Goal: Task Accomplishment & Management: Use online tool/utility

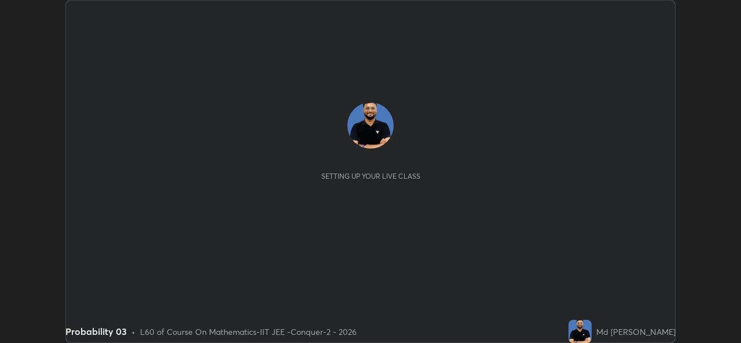
scroll to position [343, 740]
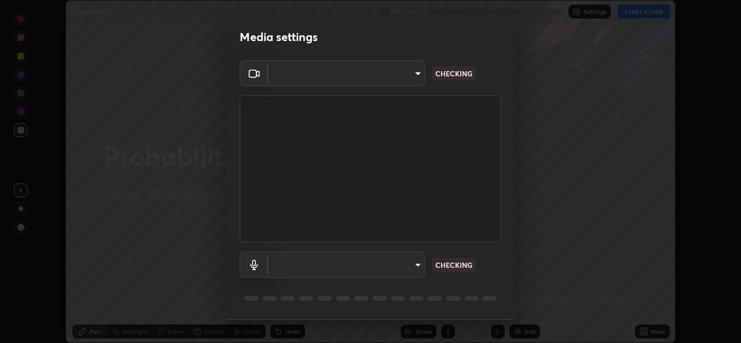
type input "05e0618f62b054dcc40553c7fbd7031c96524e68235480b96fb1515208e4dd7f"
click at [410, 268] on body "Erase all Probability 03 Recording WAS SCHEDULED TO START AT 3:00 PM Settings S…" at bounding box center [370, 171] width 741 height 343
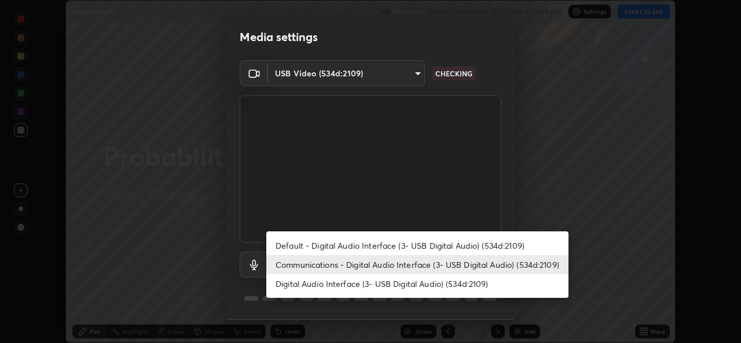
click at [399, 281] on li "Digital Audio Interface (3- USB Digital Audio) (534d:2109)" at bounding box center [417, 283] width 302 height 19
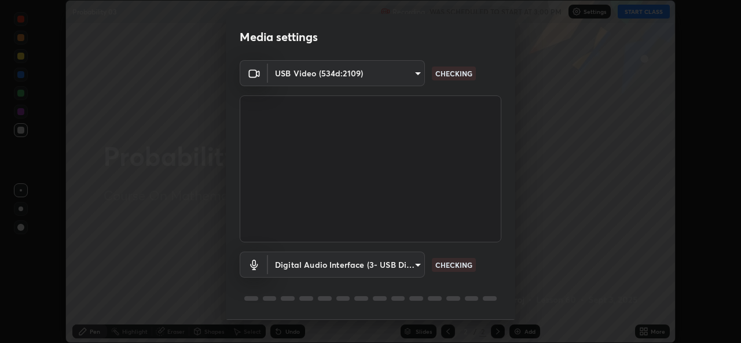
click at [392, 260] on body "Erase all Probability 03 Recording WAS SCHEDULED TO START AT 3:00 PM Settings S…" at bounding box center [370, 171] width 741 height 343
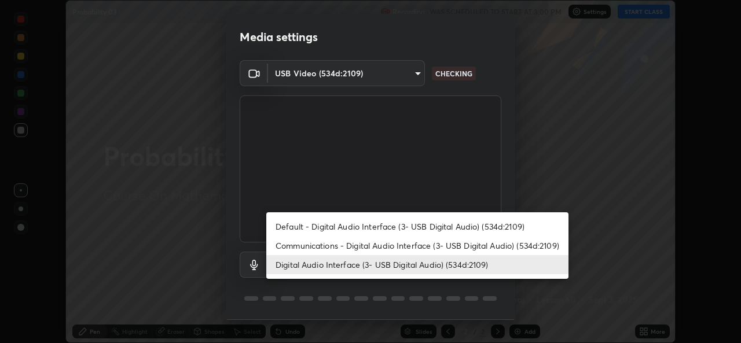
click at [401, 247] on li "Communications - Digital Audio Interface (3- USB Digital Audio) (534d:2109)" at bounding box center [417, 245] width 302 height 19
type input "communications"
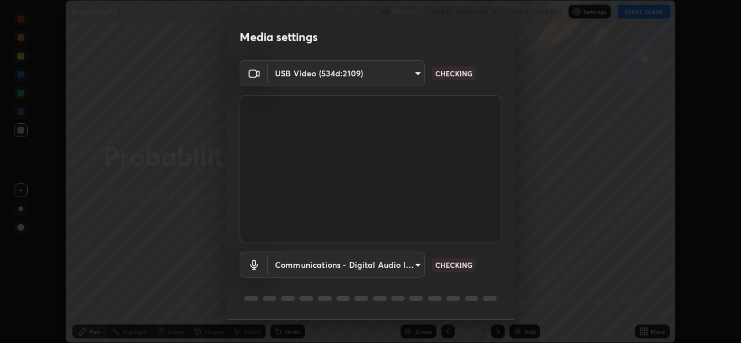
scroll to position [36, 0]
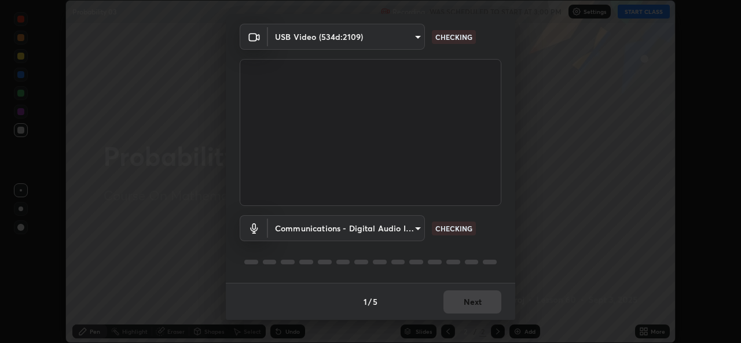
click at [453, 295] on div "1 / 5 Next" at bounding box center [370, 301] width 289 height 37
click at [465, 303] on div "1 / 5 Next" at bounding box center [370, 301] width 289 height 37
click at [474, 298] on div "1 / 5 Next" at bounding box center [370, 301] width 289 height 37
click at [480, 303] on div "1 / 5 Next" at bounding box center [370, 301] width 289 height 37
click at [484, 304] on div "1 / 5 Next" at bounding box center [370, 301] width 289 height 37
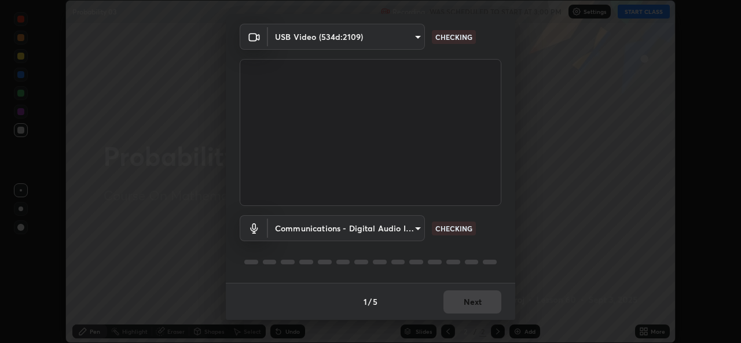
click at [491, 305] on div "1 / 5 Next" at bounding box center [370, 301] width 289 height 37
click at [491, 301] on div "1 / 5 Next" at bounding box center [370, 301] width 289 height 37
click at [492, 300] on div "1 / 5 Next" at bounding box center [370, 301] width 289 height 37
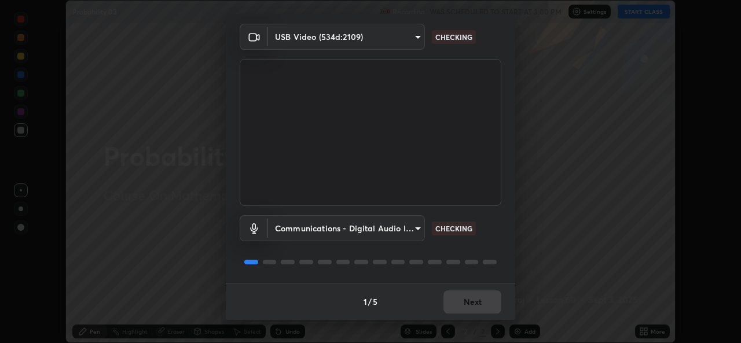
click at [495, 298] on div "1 / 5 Next" at bounding box center [370, 301] width 289 height 37
click at [495, 296] on div "1 / 5 Next" at bounding box center [370, 301] width 289 height 37
click at [494, 299] on div "1 / 5 Next" at bounding box center [370, 301] width 289 height 37
click at [493, 301] on div "1 / 5 Next" at bounding box center [370, 301] width 289 height 37
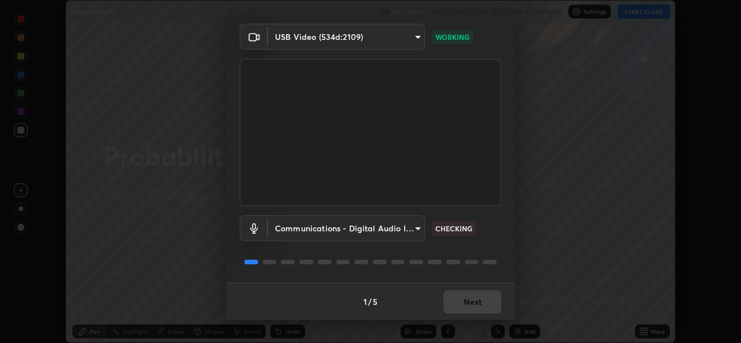
click at [495, 300] on div "1 / 5 Next" at bounding box center [370, 301] width 289 height 37
click at [496, 300] on div "1 / 5 Next" at bounding box center [370, 301] width 289 height 37
click at [496, 301] on div "1 / 5 Next" at bounding box center [370, 301] width 289 height 37
click at [495, 304] on div "1 / 5 Next" at bounding box center [370, 301] width 289 height 37
click at [490, 307] on div "1 / 5 Next" at bounding box center [370, 301] width 289 height 37
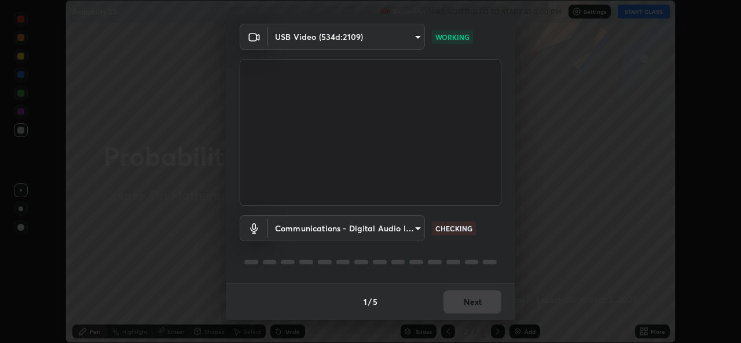
click at [487, 302] on div "1 / 5 Next" at bounding box center [370, 301] width 289 height 37
click at [487, 299] on div "1 / 5 Next" at bounding box center [370, 301] width 289 height 37
click at [491, 302] on div "1 / 5 Next" at bounding box center [370, 301] width 289 height 37
click at [494, 307] on div "1 / 5 Next" at bounding box center [370, 301] width 289 height 37
click at [494, 306] on div "1 / 5 Next" at bounding box center [370, 301] width 289 height 37
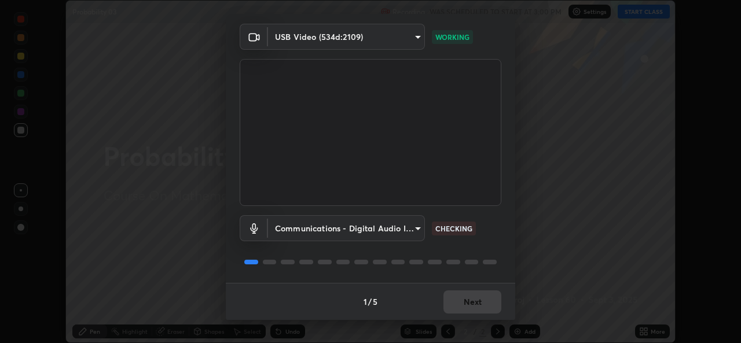
click at [497, 303] on div "1 / 5 Next" at bounding box center [370, 301] width 289 height 37
click at [495, 301] on button "Next" at bounding box center [472, 301] width 58 height 23
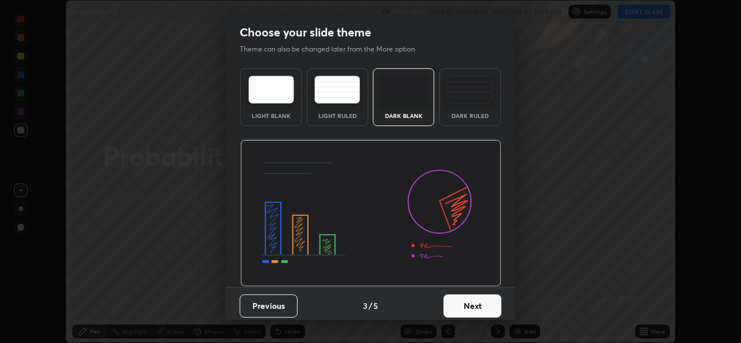
click at [492, 311] on button "Next" at bounding box center [472, 306] width 58 height 23
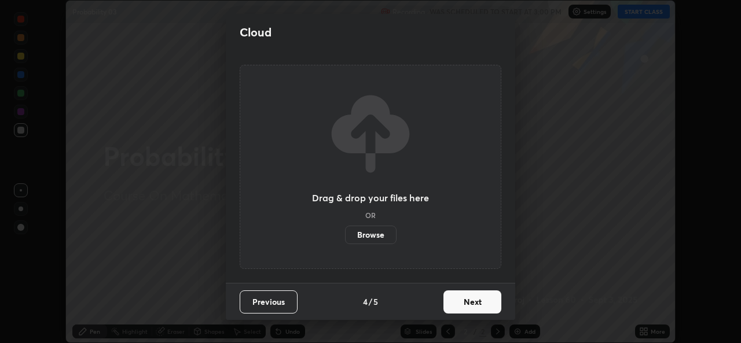
click at [490, 304] on button "Next" at bounding box center [472, 301] width 58 height 23
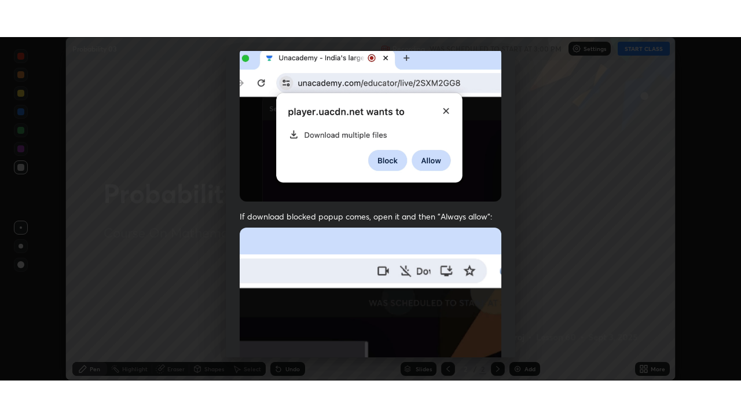
scroll to position [273, 0]
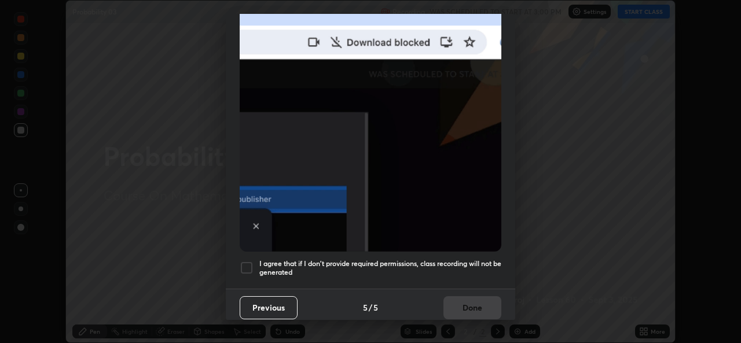
click at [249, 261] on div at bounding box center [247, 268] width 14 height 14
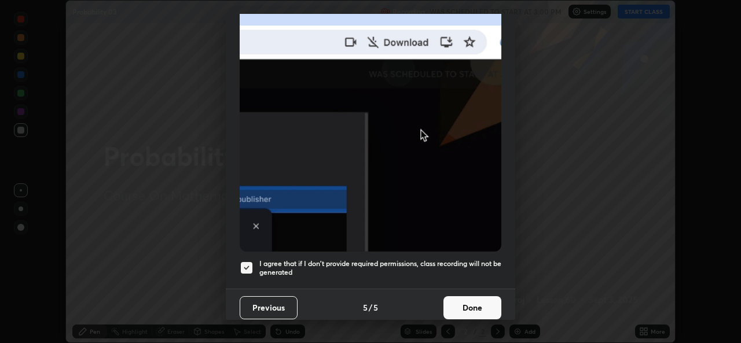
click at [488, 301] on button "Done" at bounding box center [472, 307] width 58 height 23
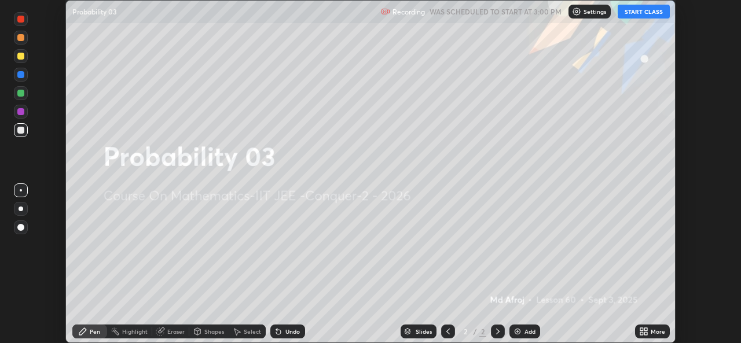
click at [641, 329] on icon at bounding box center [641, 329] width 3 height 3
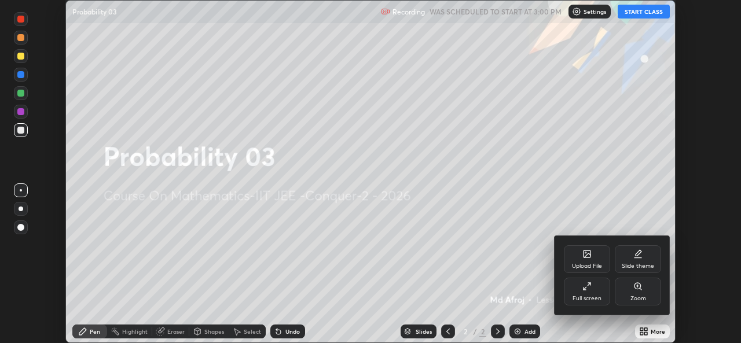
click at [593, 286] on div "Full screen" at bounding box center [587, 292] width 46 height 28
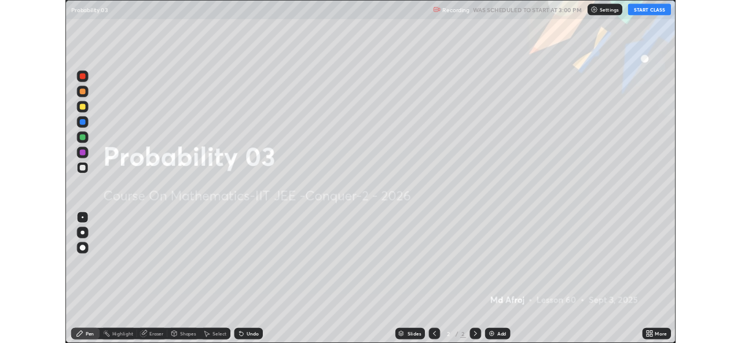
scroll to position [417, 741]
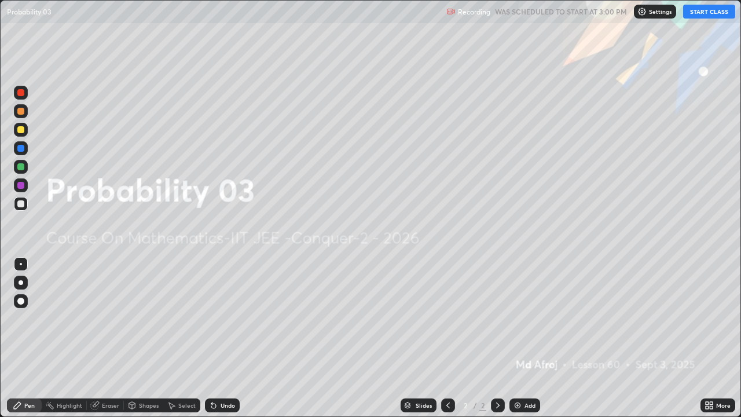
click at [708, 18] on button "START CLASS" at bounding box center [709, 12] width 52 height 14
click at [527, 343] on div "Add" at bounding box center [529, 405] width 11 height 6
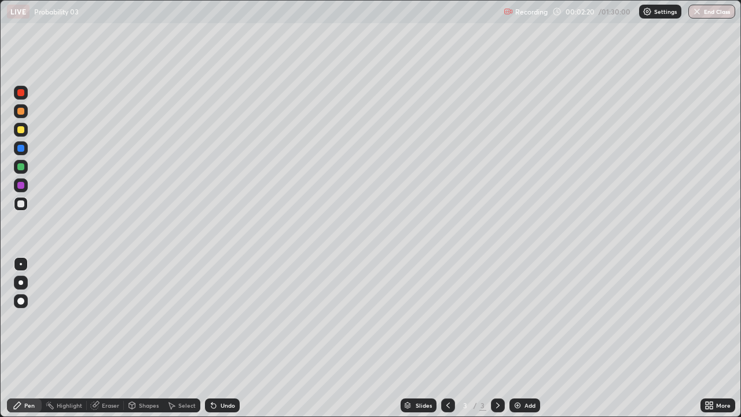
click at [20, 92] on div at bounding box center [20, 92] width 7 height 7
click at [22, 128] on div at bounding box center [20, 129] width 7 height 7
click at [220, 343] on div "Undo" at bounding box center [227, 405] width 14 height 6
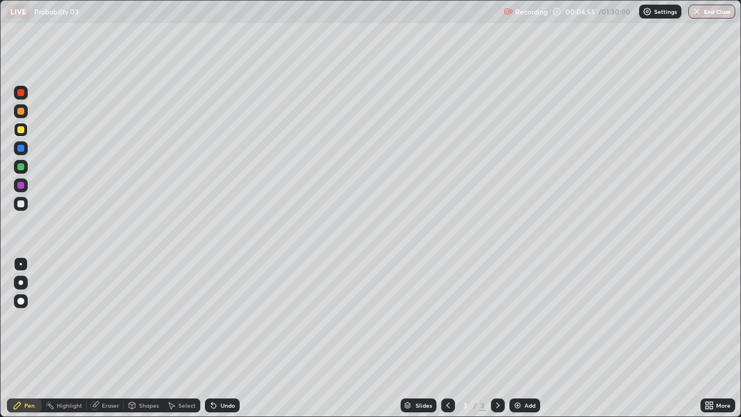
click at [182, 343] on div "Select" at bounding box center [186, 405] width 17 height 6
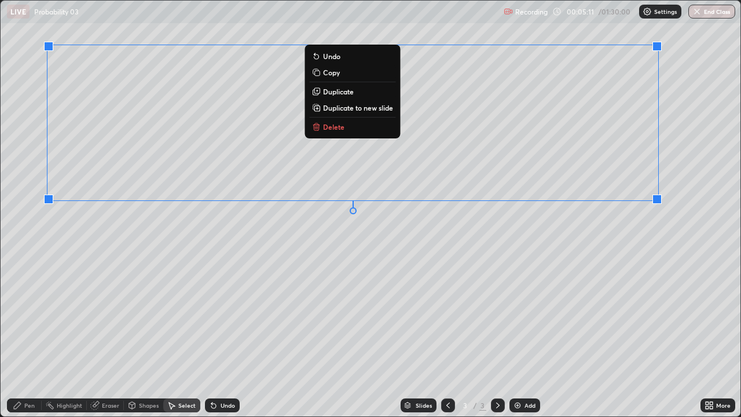
click at [27, 343] on div "Pen" at bounding box center [29, 405] width 10 height 6
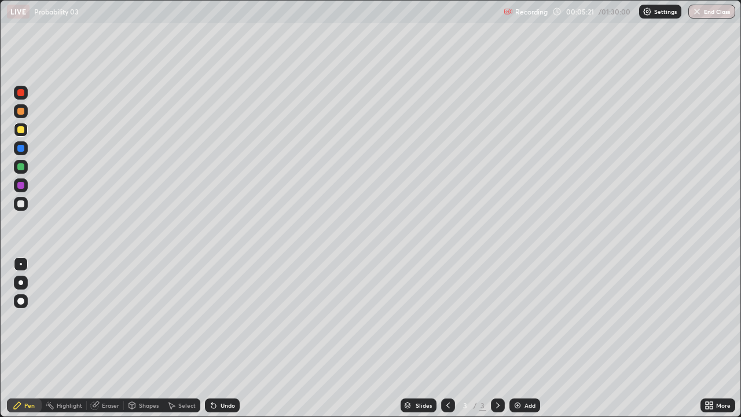
click at [143, 343] on div "Shapes" at bounding box center [149, 405] width 20 height 6
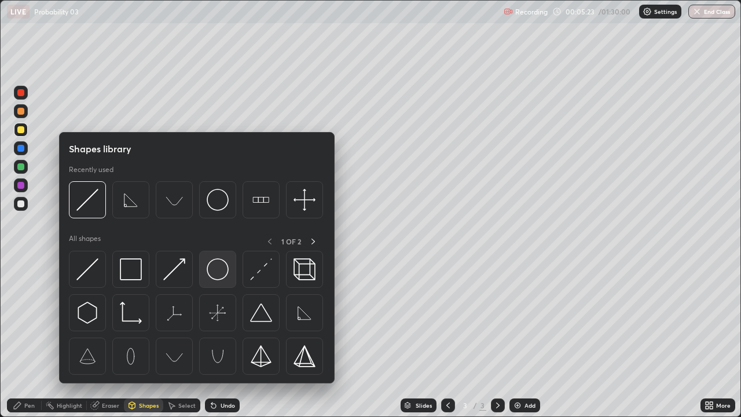
click at [222, 263] on img at bounding box center [218, 269] width 22 height 22
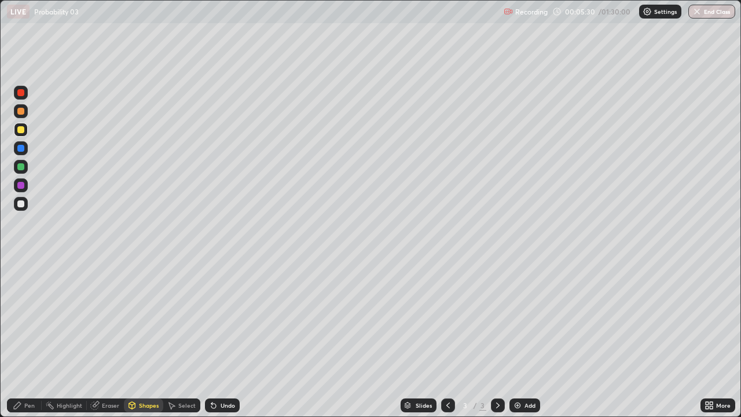
click at [217, 343] on div "Undo" at bounding box center [222, 405] width 35 height 14
click at [220, 343] on div "Undo" at bounding box center [227, 405] width 14 height 6
click at [97, 343] on icon at bounding box center [95, 406] width 8 height 8
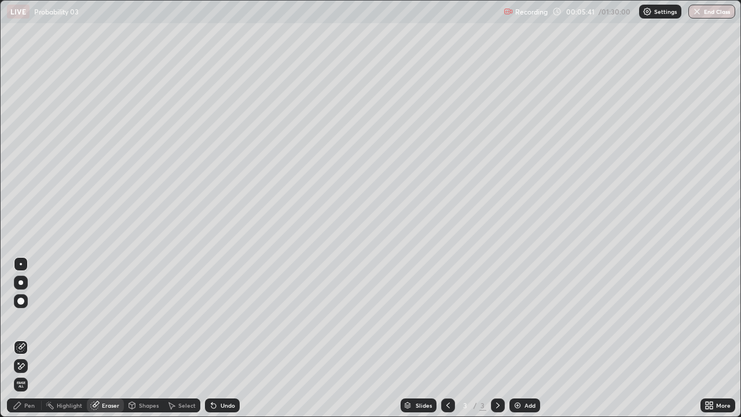
click at [139, 343] on div "Shapes" at bounding box center [149, 405] width 20 height 6
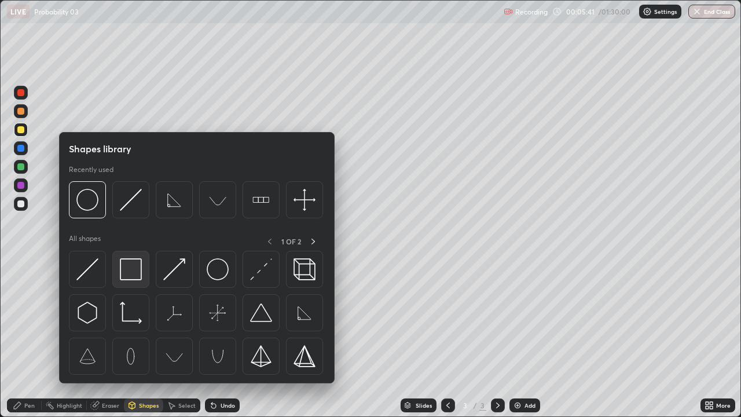
click at [133, 267] on img at bounding box center [131, 269] width 22 height 22
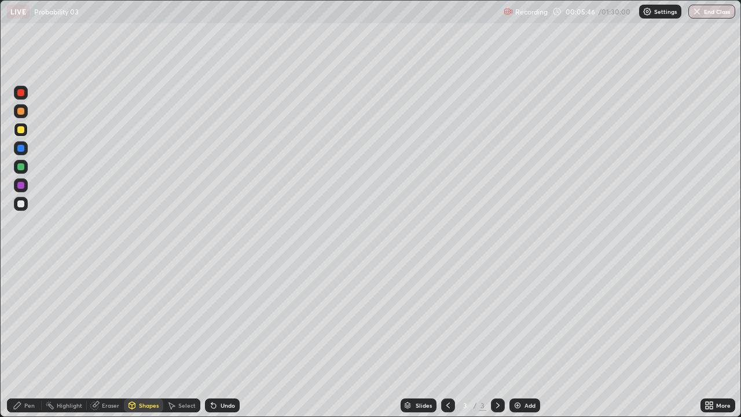
click at [19, 343] on icon at bounding box center [17, 404] width 9 height 9
click at [218, 343] on div "Undo" at bounding box center [222, 405] width 35 height 14
click at [520, 343] on img at bounding box center [517, 404] width 9 height 9
click at [216, 343] on div "Undo" at bounding box center [222, 405] width 35 height 14
click at [218, 343] on div "Undo" at bounding box center [222, 405] width 35 height 14
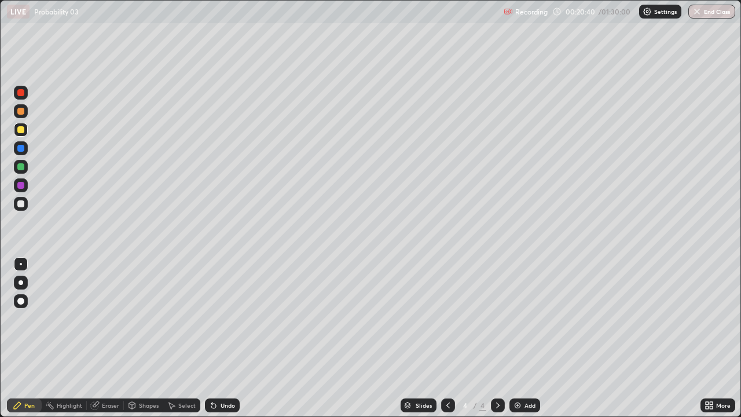
click at [218, 343] on div "Undo" at bounding box center [222, 405] width 35 height 14
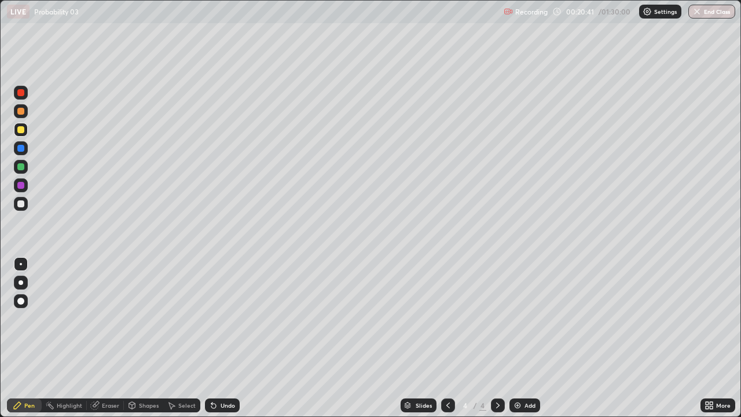
click at [218, 343] on div "Undo" at bounding box center [222, 405] width 35 height 14
click at [216, 343] on div "Undo" at bounding box center [222, 405] width 35 height 14
click at [212, 343] on icon at bounding box center [213, 405] width 5 height 5
click at [214, 343] on div "Undo" at bounding box center [222, 405] width 35 height 14
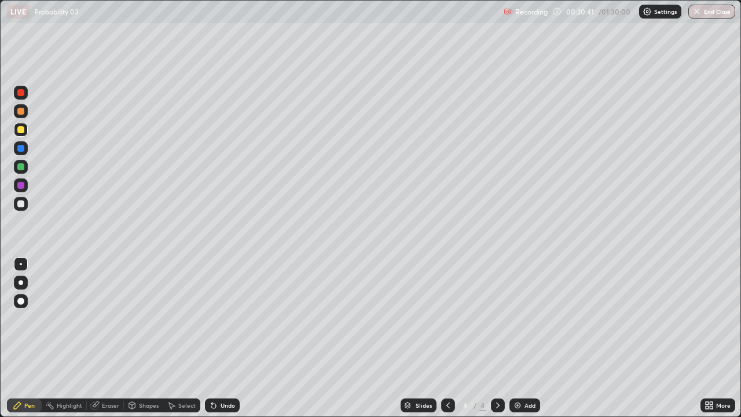
click at [214, 343] on div "Undo" at bounding box center [222, 405] width 35 height 14
click at [215, 343] on icon at bounding box center [213, 404] width 9 height 9
click at [216, 343] on div "Undo" at bounding box center [222, 405] width 35 height 14
click at [521, 343] on img at bounding box center [517, 404] width 9 height 9
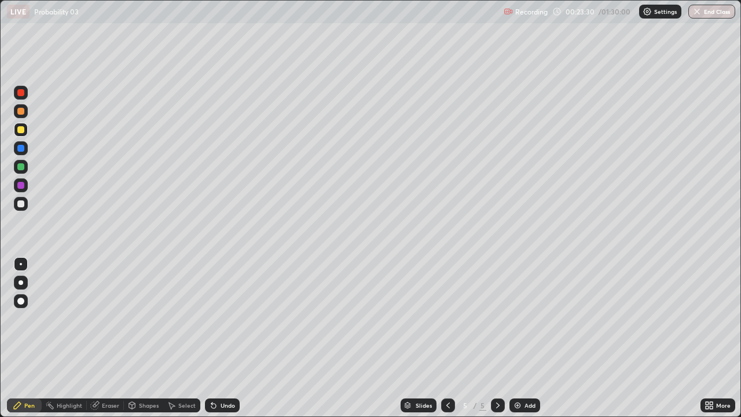
click at [23, 166] on div at bounding box center [20, 166] width 7 height 7
click at [177, 343] on div "Select" at bounding box center [181, 405] width 37 height 14
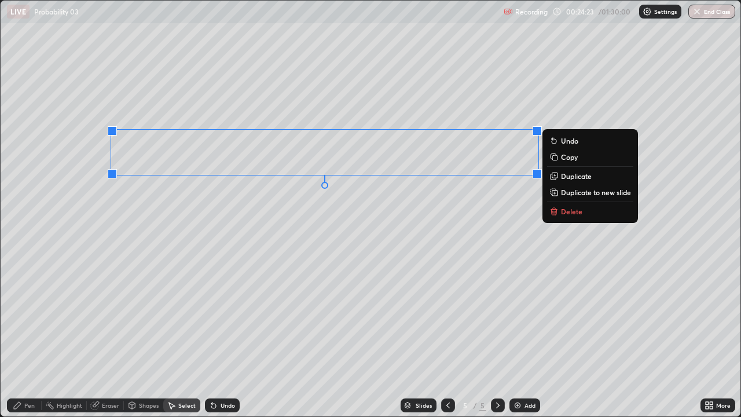
click at [21, 343] on icon at bounding box center [17, 404] width 9 height 9
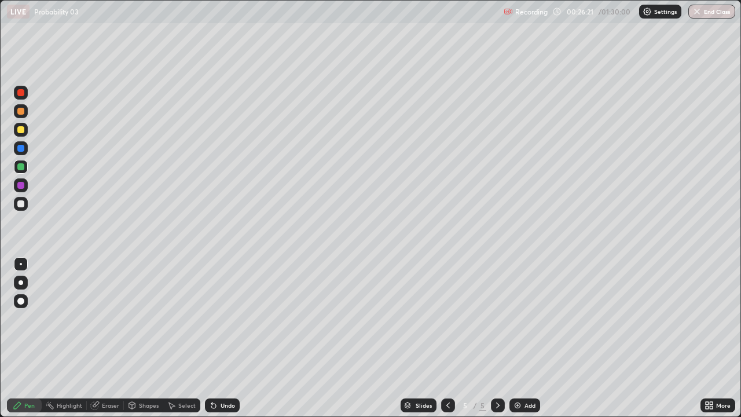
click at [521, 343] on div "Add" at bounding box center [524, 405] width 31 height 14
click at [20, 93] on div at bounding box center [20, 92] width 7 height 7
click at [220, 343] on div "Undo" at bounding box center [222, 405] width 35 height 14
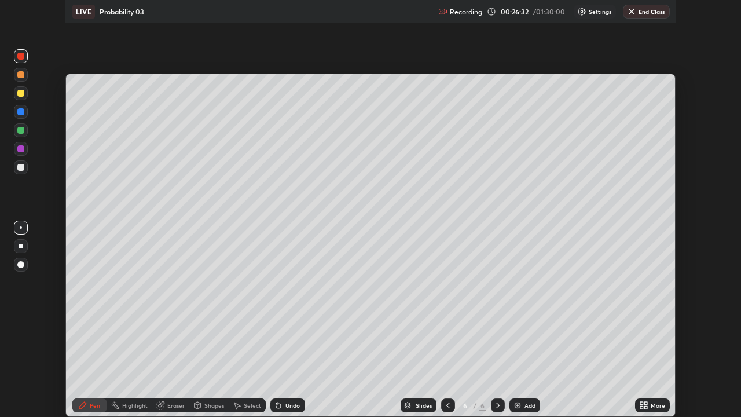
scroll to position [57523, 57126]
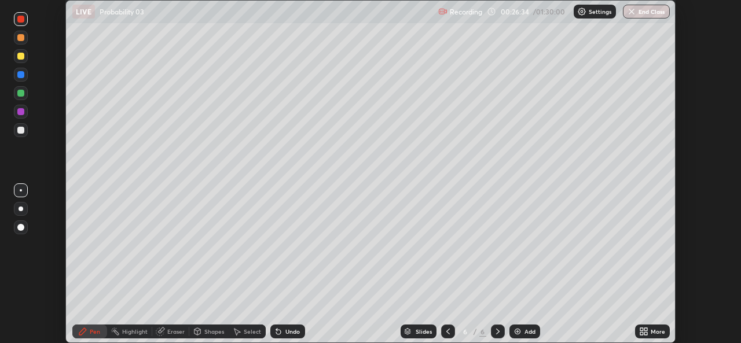
click at [641, 329] on icon at bounding box center [641, 329] width 3 height 3
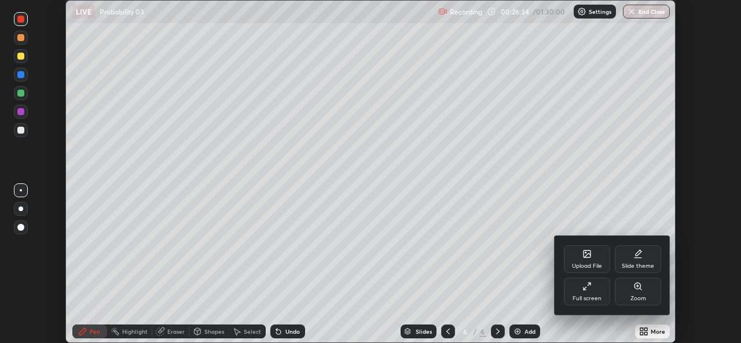
click at [588, 286] on icon at bounding box center [586, 286] width 9 height 9
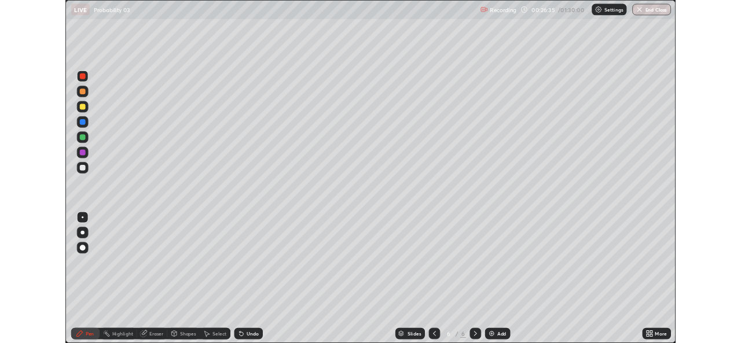
scroll to position [417, 741]
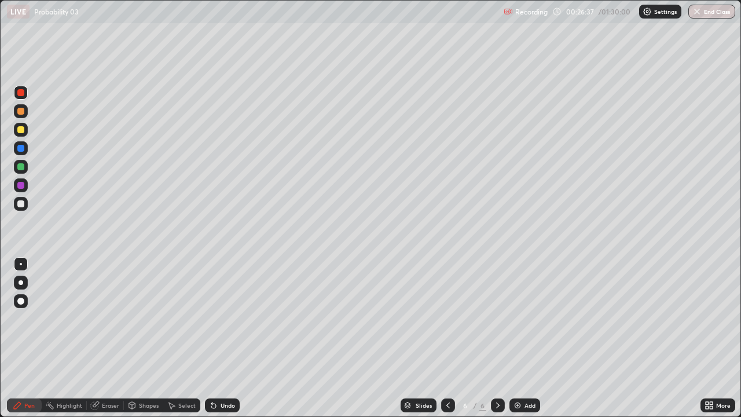
click at [226, 343] on div "Undo" at bounding box center [227, 405] width 14 height 6
click at [16, 209] on div at bounding box center [21, 204] width 14 height 14
click at [218, 343] on div "Undo" at bounding box center [222, 405] width 35 height 14
click at [525, 343] on div "Add" at bounding box center [529, 405] width 11 height 6
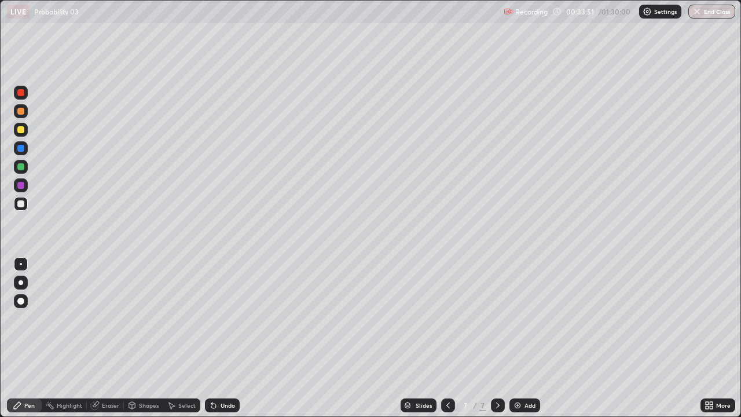
click at [20, 130] on div at bounding box center [20, 129] width 7 height 7
click at [218, 343] on div "Undo" at bounding box center [222, 405] width 35 height 14
click at [222, 343] on div "Undo" at bounding box center [222, 405] width 35 height 14
click at [222, 343] on div "Undo" at bounding box center [227, 405] width 14 height 6
click at [522, 343] on div "Add" at bounding box center [524, 405] width 31 height 14
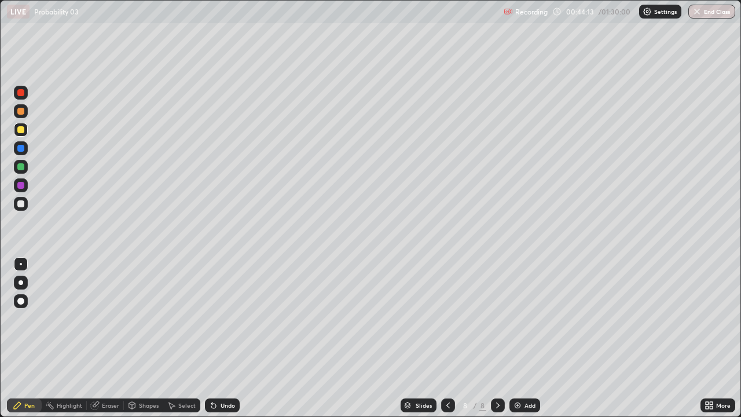
click at [20, 182] on div at bounding box center [20, 185] width 7 height 7
click at [23, 130] on div at bounding box center [20, 129] width 7 height 7
click at [521, 343] on div "Add" at bounding box center [524, 405] width 31 height 14
click at [223, 343] on div "Undo" at bounding box center [227, 405] width 14 height 6
click at [223, 343] on div "Undo" at bounding box center [222, 405] width 35 height 14
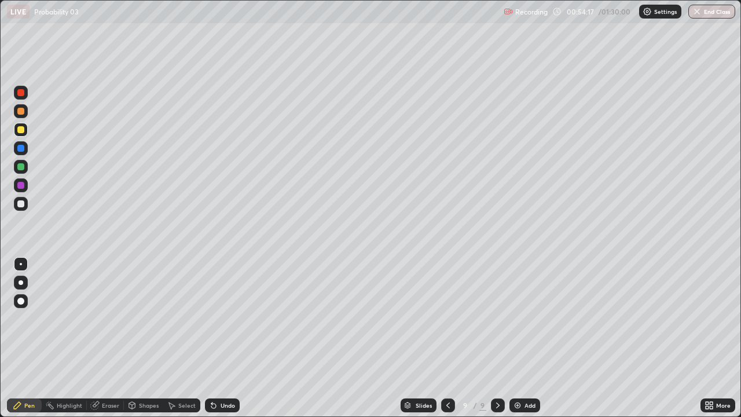
click at [229, 343] on div "Undo" at bounding box center [227, 405] width 14 height 6
click at [226, 343] on div "Undo" at bounding box center [222, 405] width 35 height 14
click at [224, 343] on div "Undo" at bounding box center [222, 405] width 35 height 14
click at [106, 343] on div "Eraser" at bounding box center [110, 405] width 17 height 6
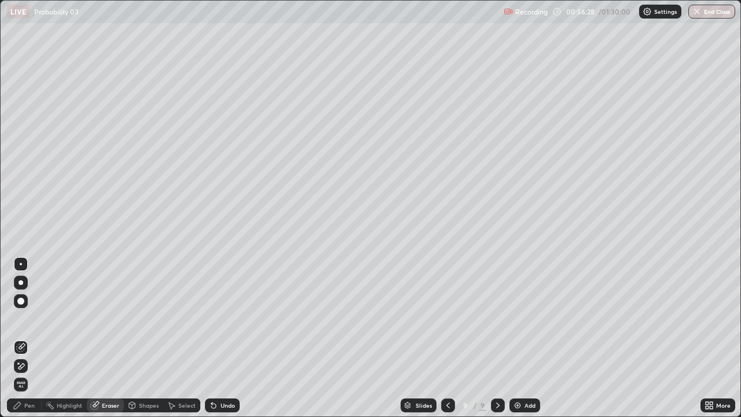
click at [29, 343] on div "Pen" at bounding box center [29, 405] width 10 height 6
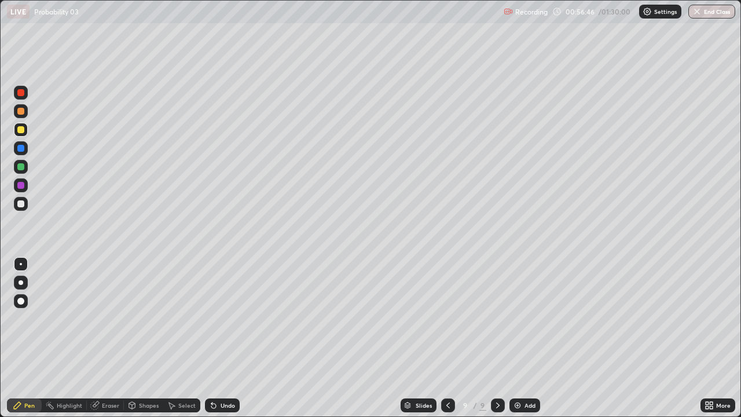
click at [523, 343] on div "Add" at bounding box center [524, 405] width 31 height 14
click at [447, 343] on div at bounding box center [447, 405] width 14 height 14
click at [496, 343] on icon at bounding box center [497, 404] width 9 height 9
click at [446, 343] on icon at bounding box center [447, 404] width 9 height 9
click at [492, 343] on div at bounding box center [498, 405] width 14 height 14
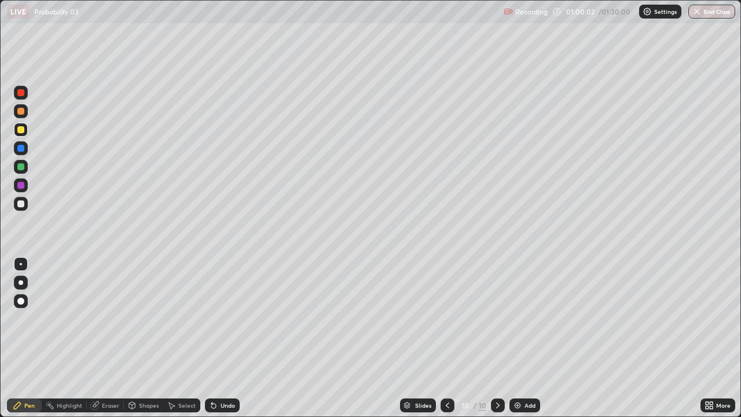
click at [443, 343] on div at bounding box center [447, 404] width 14 height 23
click at [496, 343] on icon at bounding box center [497, 405] width 3 height 6
click at [448, 343] on icon at bounding box center [447, 404] width 9 height 9
click at [496, 343] on icon at bounding box center [497, 404] width 9 height 9
click at [446, 343] on icon at bounding box center [447, 404] width 9 height 9
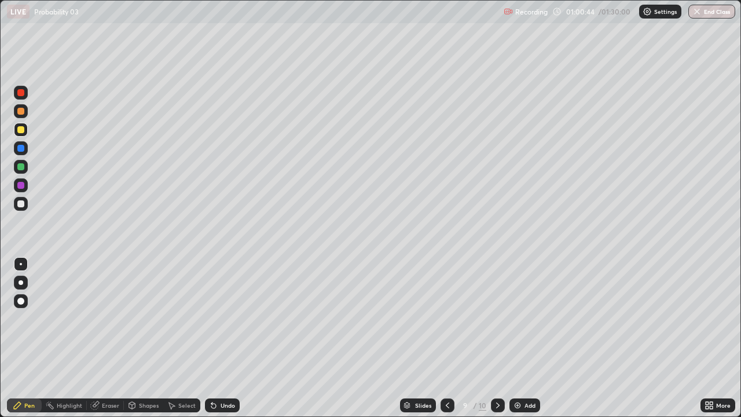
click at [496, 343] on icon at bounding box center [497, 404] width 9 height 9
click at [445, 343] on icon at bounding box center [447, 404] width 9 height 9
click at [495, 343] on icon at bounding box center [497, 404] width 9 height 9
click at [523, 343] on div "Add" at bounding box center [524, 405] width 31 height 14
click at [21, 93] on div at bounding box center [20, 92] width 7 height 7
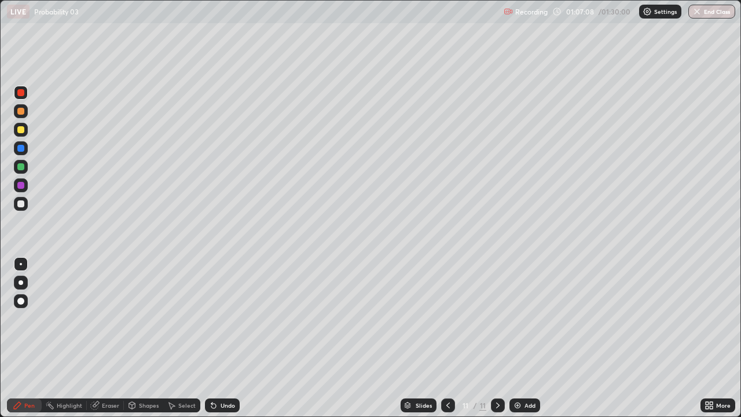
click at [18, 201] on div at bounding box center [20, 203] width 7 height 7
click at [225, 343] on div "Undo" at bounding box center [222, 405] width 35 height 14
click at [224, 343] on div "Undo" at bounding box center [222, 405] width 35 height 14
click at [218, 343] on div "Undo" at bounding box center [222, 405] width 35 height 14
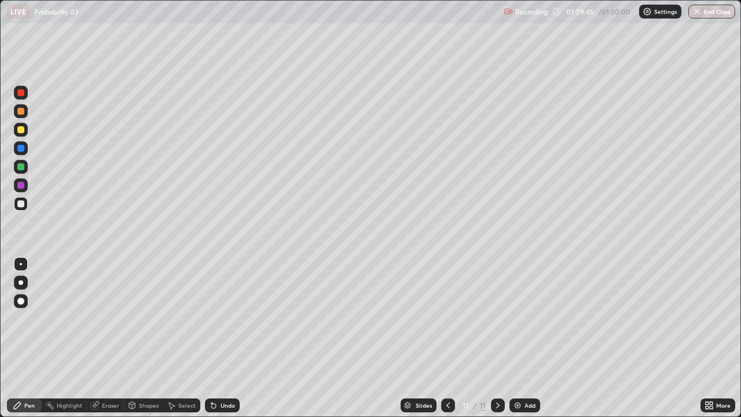
click at [222, 343] on div "Undo" at bounding box center [227, 405] width 14 height 6
click at [216, 343] on icon at bounding box center [213, 404] width 9 height 9
click at [220, 343] on div "Undo" at bounding box center [227, 405] width 14 height 6
click at [226, 343] on div "Undo" at bounding box center [227, 405] width 14 height 6
click at [225, 343] on div "Undo" at bounding box center [227, 405] width 14 height 6
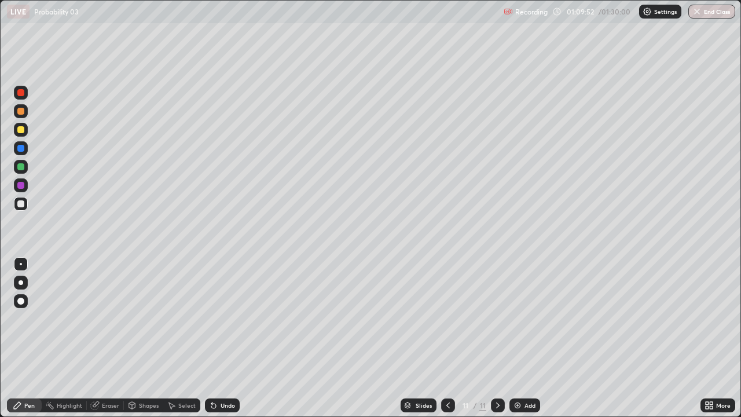
click at [221, 343] on div "Undo" at bounding box center [227, 405] width 14 height 6
click at [219, 343] on div "Undo" at bounding box center [222, 405] width 35 height 14
click at [220, 343] on div "Undo" at bounding box center [227, 405] width 14 height 6
click at [214, 343] on icon at bounding box center [213, 404] width 9 height 9
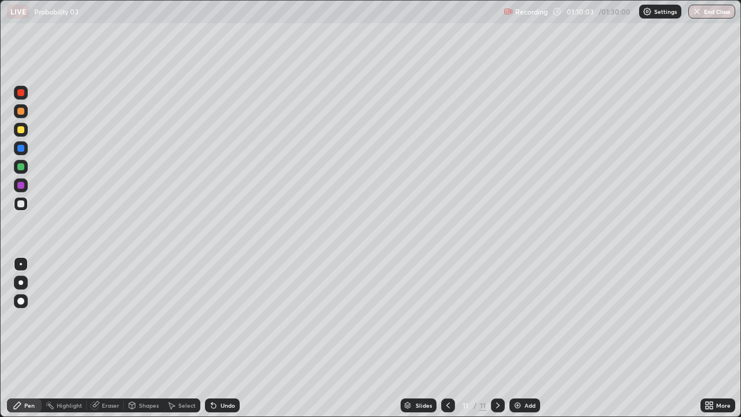
click at [217, 343] on div "Undo" at bounding box center [222, 405] width 35 height 14
click at [222, 343] on div "Undo" at bounding box center [227, 405] width 14 height 6
click at [224, 343] on div "Undo" at bounding box center [227, 405] width 14 height 6
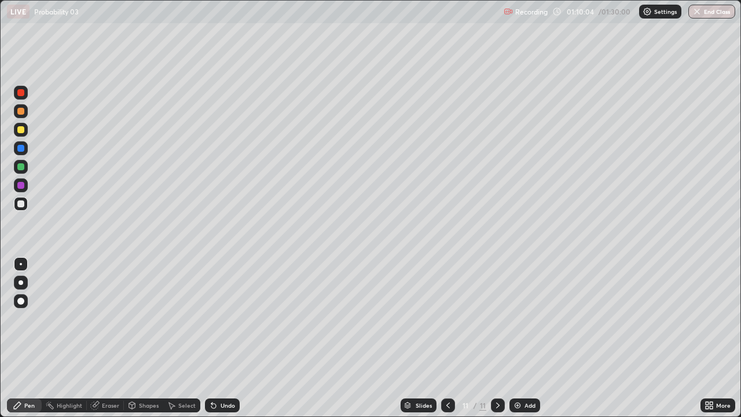
click at [226, 343] on div "Undo" at bounding box center [227, 405] width 14 height 6
click at [227, 343] on div "Undo" at bounding box center [227, 405] width 14 height 6
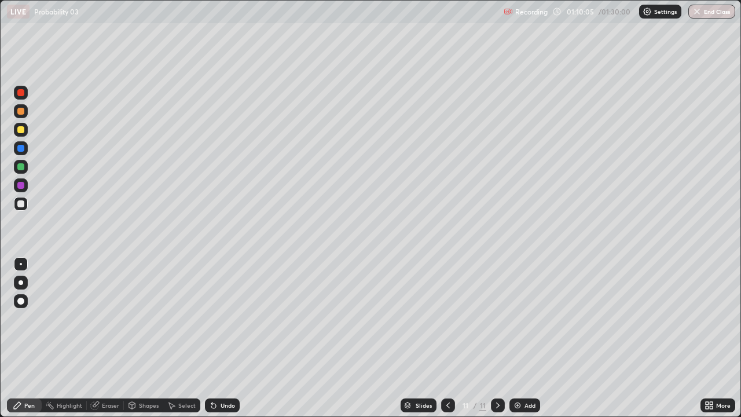
click at [231, 343] on div "Undo" at bounding box center [227, 405] width 14 height 6
click at [223, 343] on div "Undo" at bounding box center [222, 405] width 35 height 14
click at [221, 343] on div "Undo" at bounding box center [227, 405] width 14 height 6
click at [528, 343] on div "Add" at bounding box center [524, 405] width 31 height 14
click at [446, 343] on icon at bounding box center [447, 405] width 3 height 6
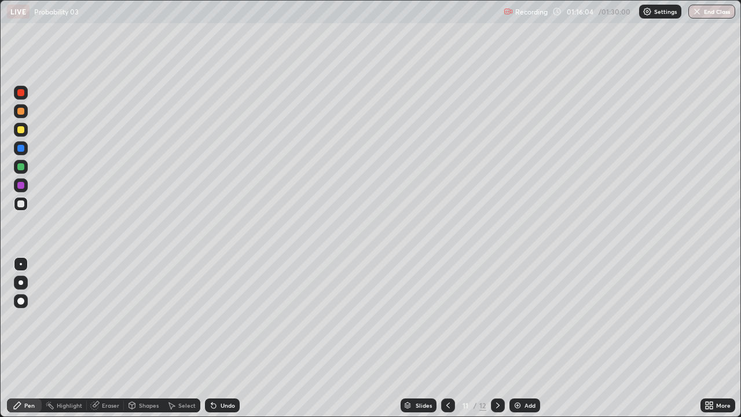
click at [179, 343] on div "Select" at bounding box center [186, 405] width 17 height 6
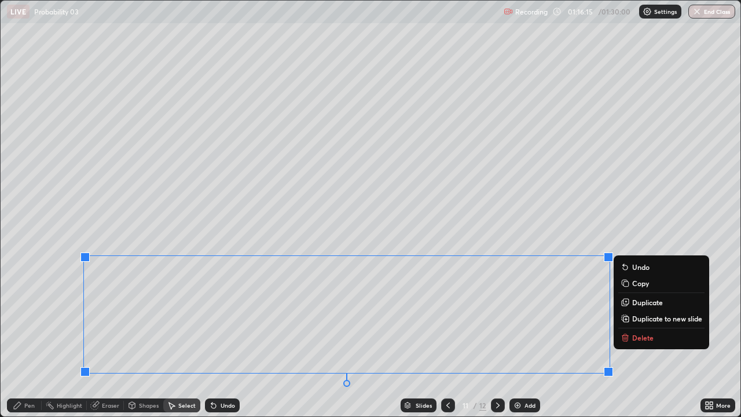
click at [664, 316] on p "Duplicate to new slide" at bounding box center [667, 318] width 70 height 9
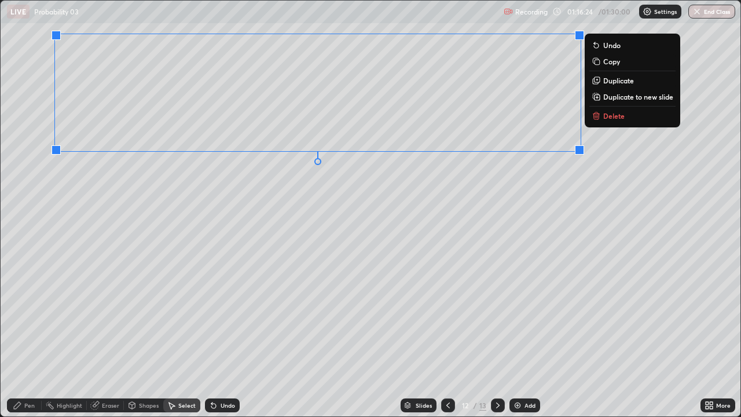
click at [107, 343] on div "Eraser" at bounding box center [105, 405] width 37 height 14
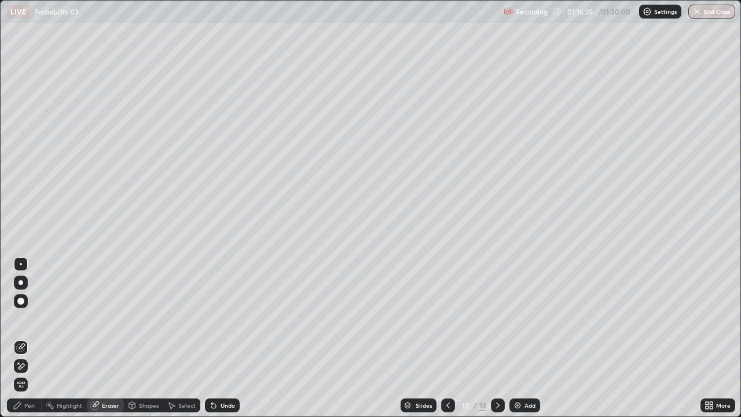
click at [17, 300] on div at bounding box center [20, 300] width 7 height 7
click at [25, 343] on div "Pen" at bounding box center [29, 405] width 10 height 6
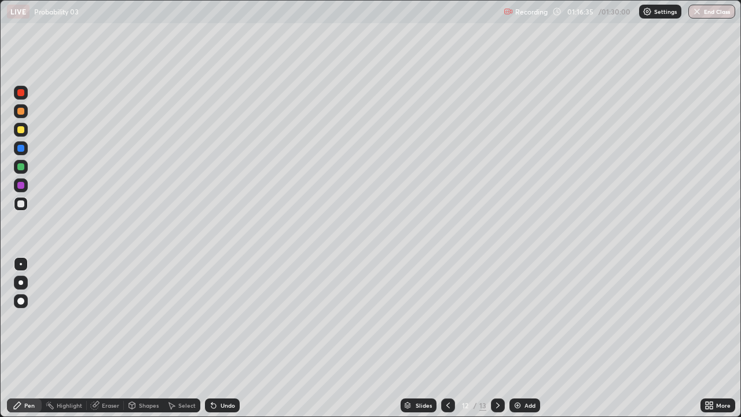
click at [17, 132] on div at bounding box center [21, 130] width 14 height 14
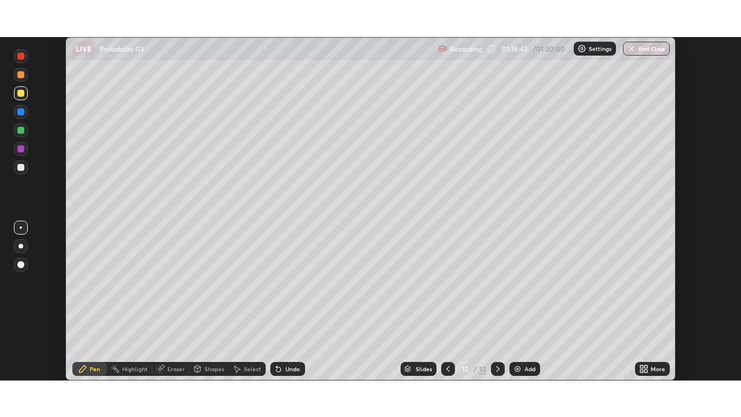
scroll to position [57523, 57126]
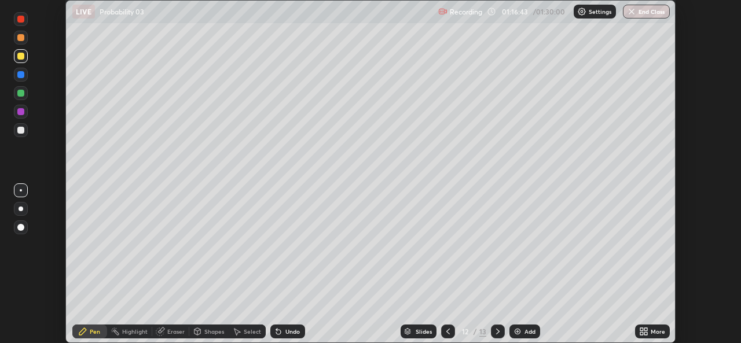
click at [641, 329] on icon at bounding box center [641, 329] width 3 height 3
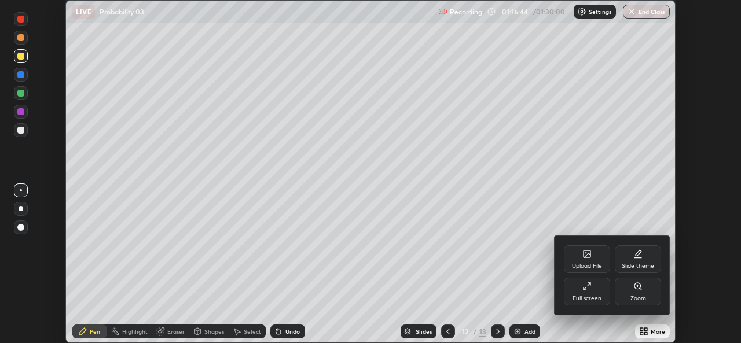
click at [582, 290] on icon at bounding box center [586, 286] width 9 height 9
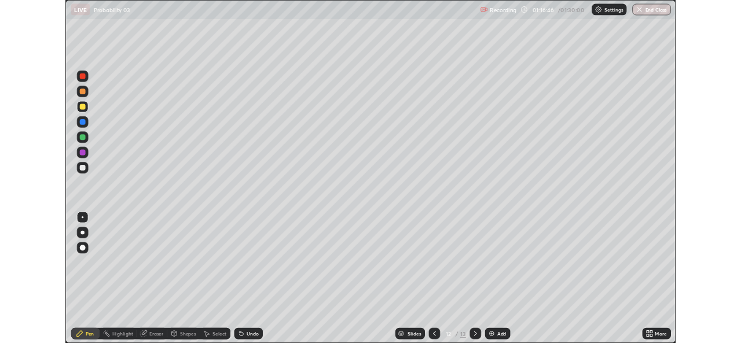
scroll to position [417, 741]
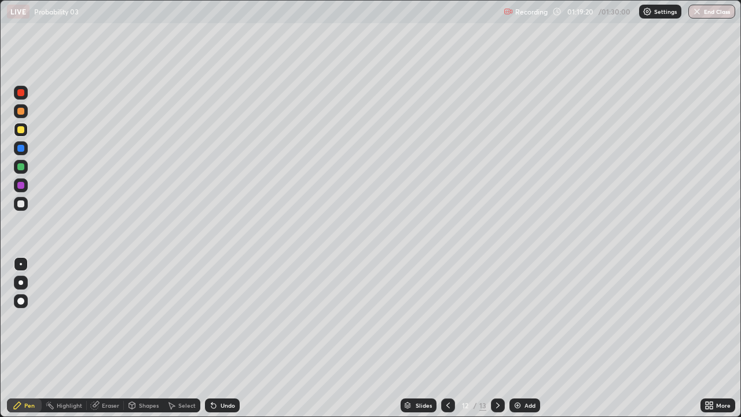
click at [223, 408] on div "Undo" at bounding box center [227, 405] width 14 height 6
click at [220, 410] on div "Undo" at bounding box center [222, 405] width 35 height 14
click at [212, 406] on icon at bounding box center [213, 405] width 5 height 5
click at [220, 406] on div "Undo" at bounding box center [227, 405] width 14 height 6
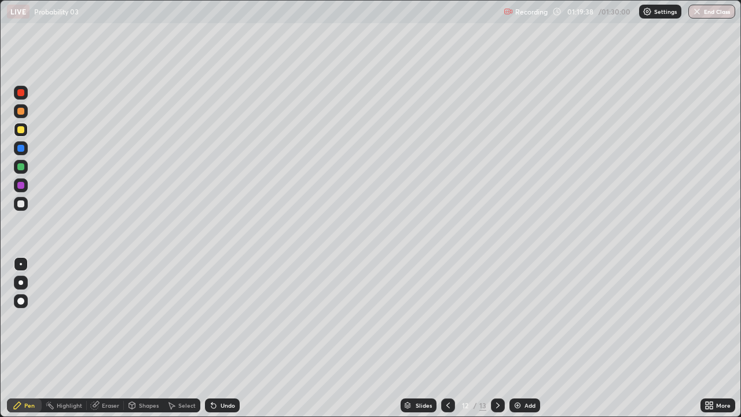
click at [220, 406] on div "Undo" at bounding box center [227, 405] width 14 height 6
click at [215, 404] on icon at bounding box center [213, 404] width 9 height 9
click at [213, 403] on icon at bounding box center [213, 405] width 5 height 5
click at [212, 403] on icon at bounding box center [213, 405] width 5 height 5
click at [211, 403] on icon at bounding box center [213, 405] width 5 height 5
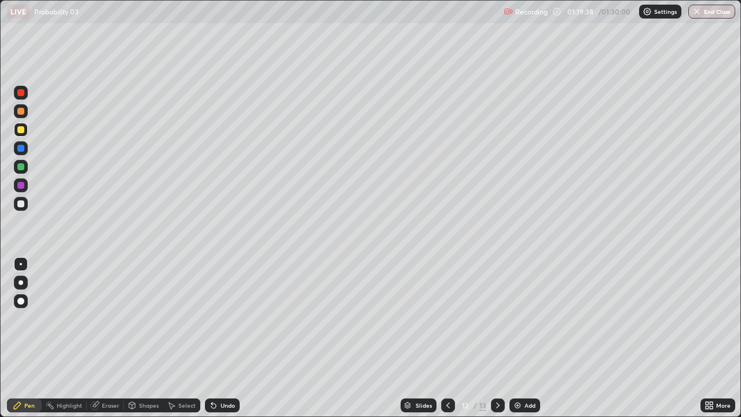
click at [211, 402] on icon at bounding box center [211, 402] width 1 height 1
click at [211, 403] on icon at bounding box center [211, 402] width 1 height 1
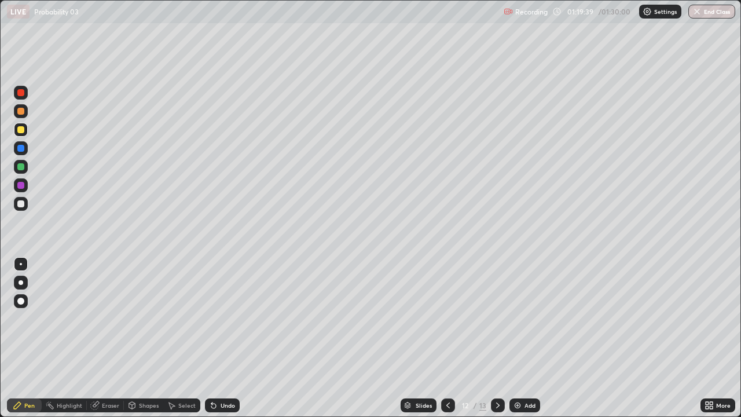
click at [211, 403] on icon at bounding box center [211, 402] width 1 height 1
click at [206, 402] on div "Undo" at bounding box center [222, 405] width 35 height 14
click at [109, 404] on div "Eraser" at bounding box center [110, 405] width 17 height 6
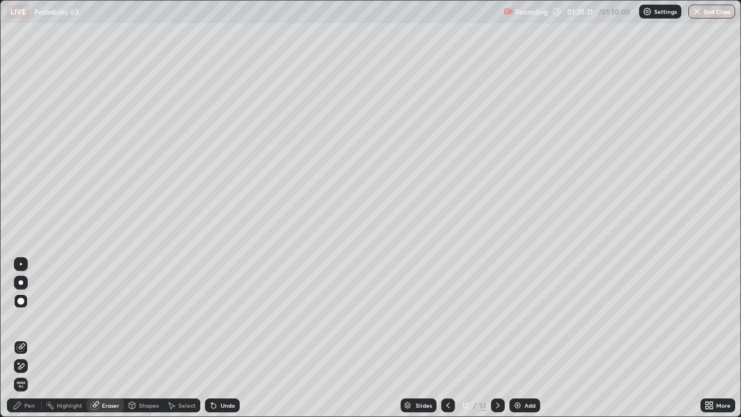
click at [30, 400] on div "Pen" at bounding box center [24, 405] width 35 height 14
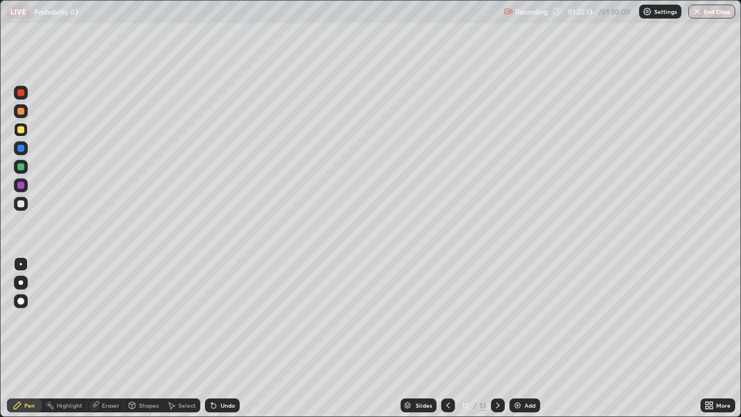
click at [707, 12] on button "End Class" at bounding box center [711, 12] width 47 height 14
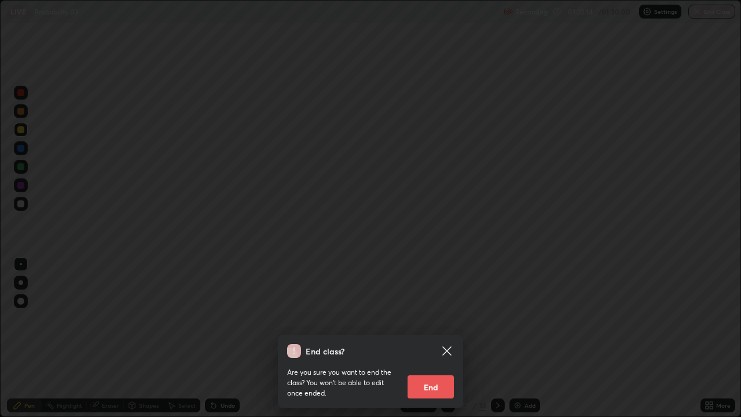
click at [433, 384] on button "End" at bounding box center [430, 386] width 46 height 23
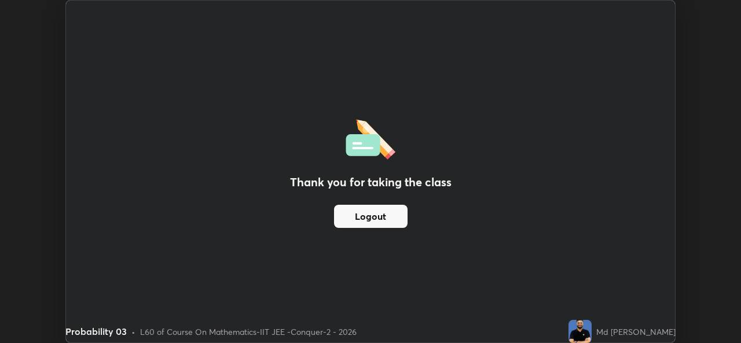
scroll to position [57523, 57126]
